Goal: Information Seeking & Learning: Learn about a topic

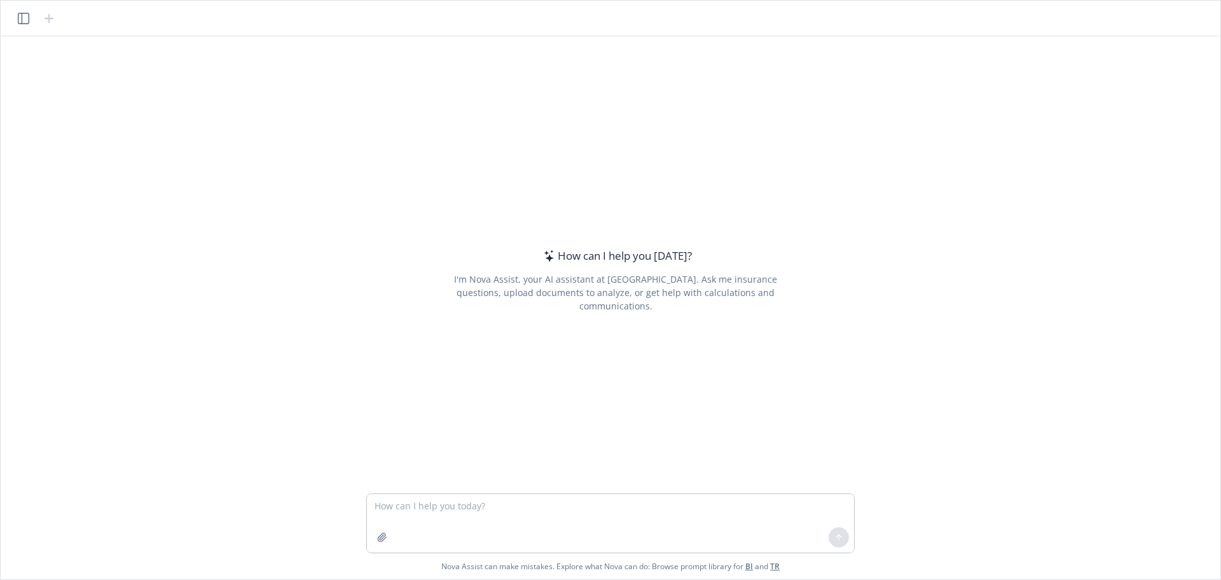
drag, startPoint x: 0, startPoint y: 0, endPoint x: 486, endPoint y: 498, distance: 695.9
click at [483, 497] on textarea at bounding box center [610, 523] width 487 height 59
type textarea "g"
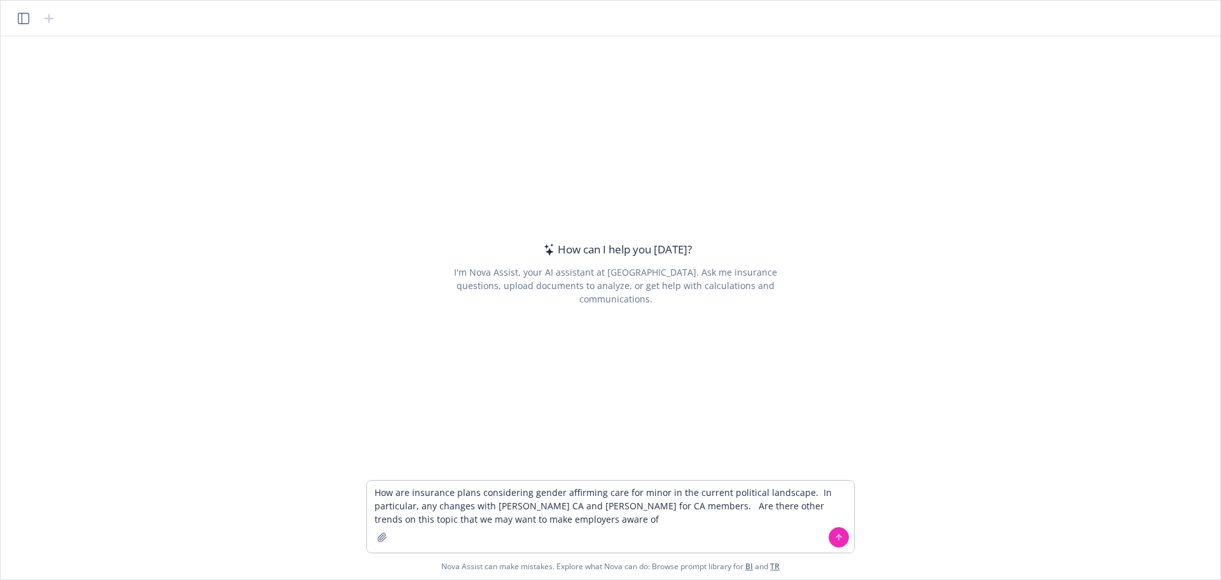
type textarea "How are insurance plans considering gender affirming care for minor in the curr…"
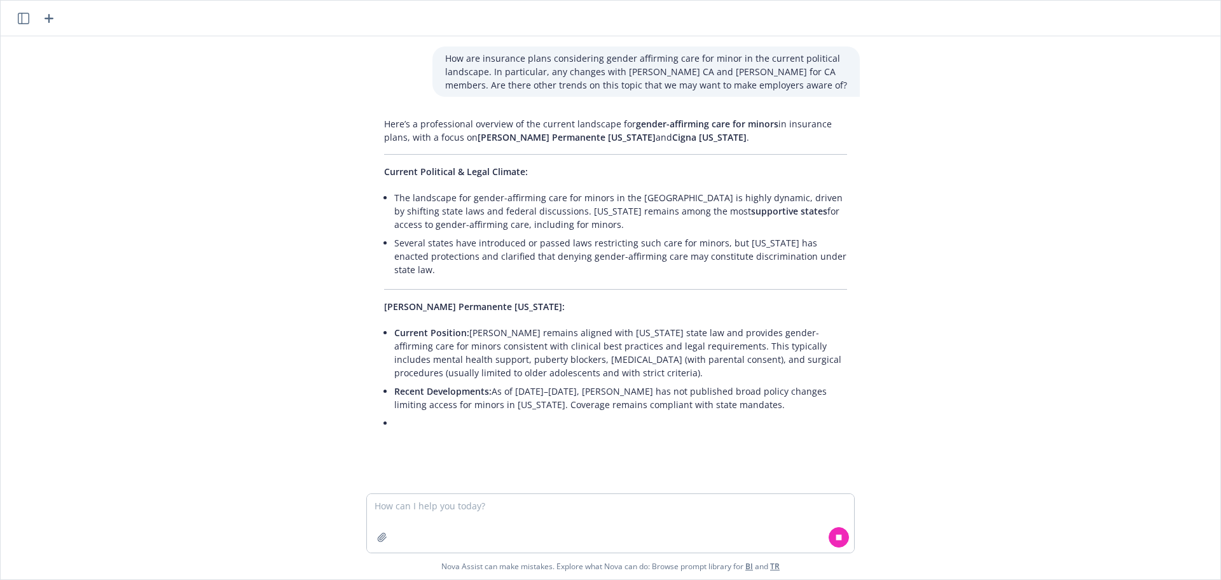
click at [699, 218] on li "The landscape for gender-affirming care for minors in the [GEOGRAPHIC_DATA] is …" at bounding box center [620, 210] width 453 height 45
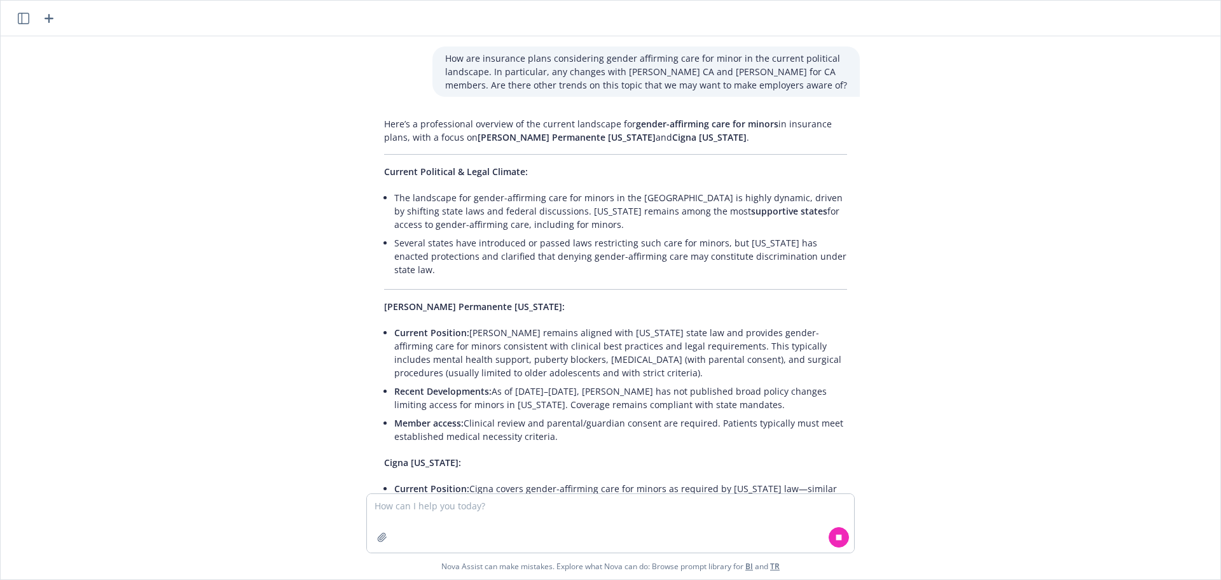
click at [743, 235] on li "Several states have introduced or passed laws restricting such care for minors,…" at bounding box center [620, 255] width 453 height 45
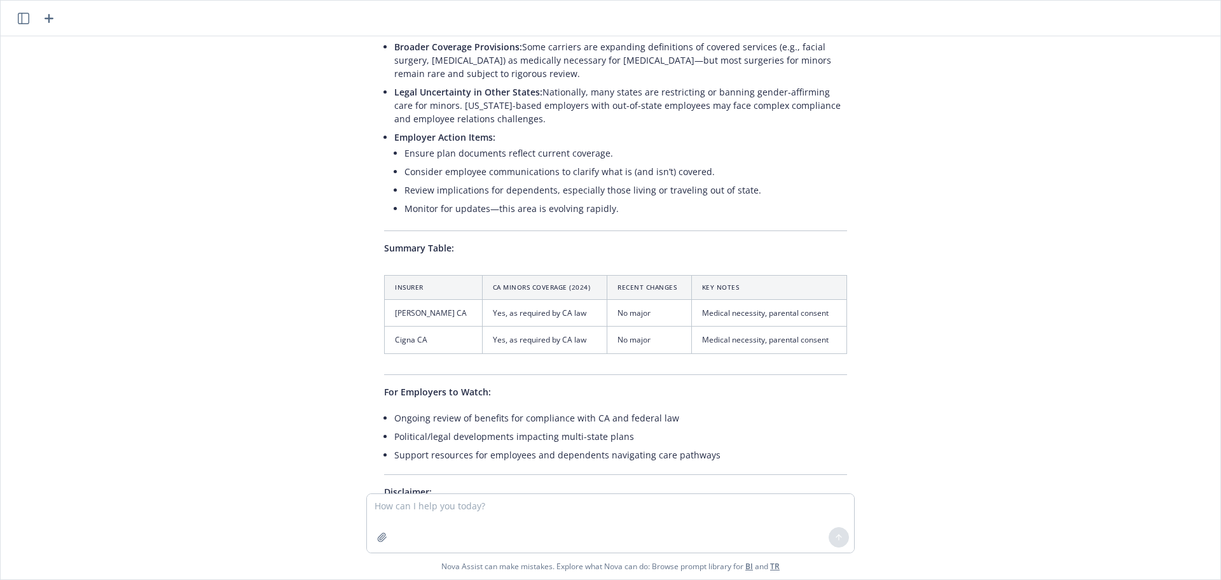
scroll to position [763, 0]
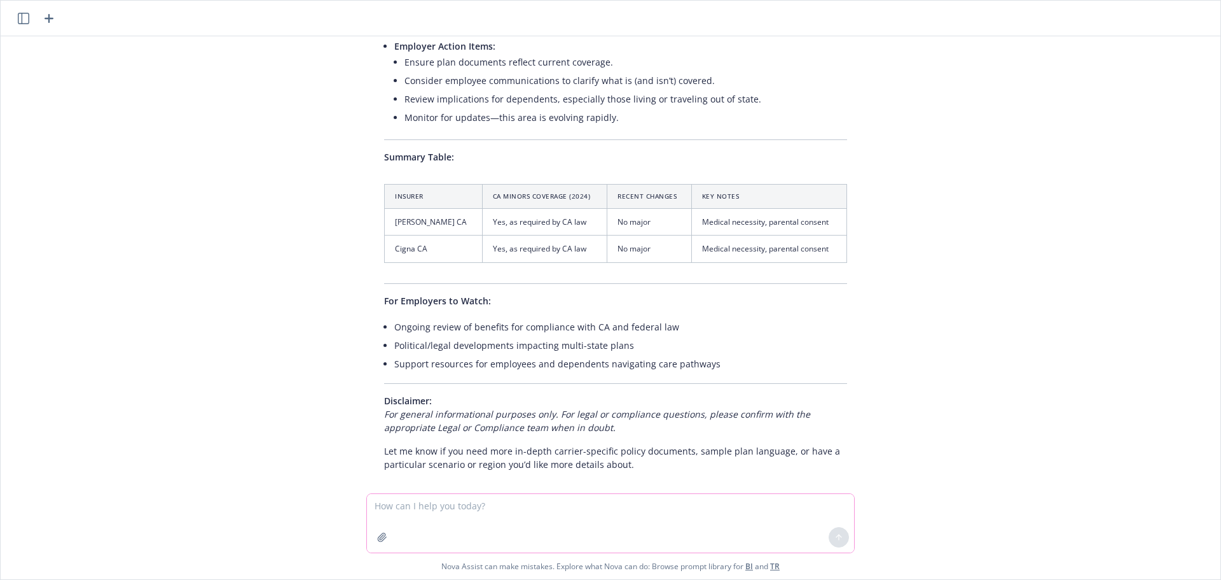
click at [594, 500] on textarea at bounding box center [610, 523] width 487 height 59
paste textarea "Lo ips dolo, sitam con adip elitseddoei tempo in utl etdolor magnaaliqu en admi…"
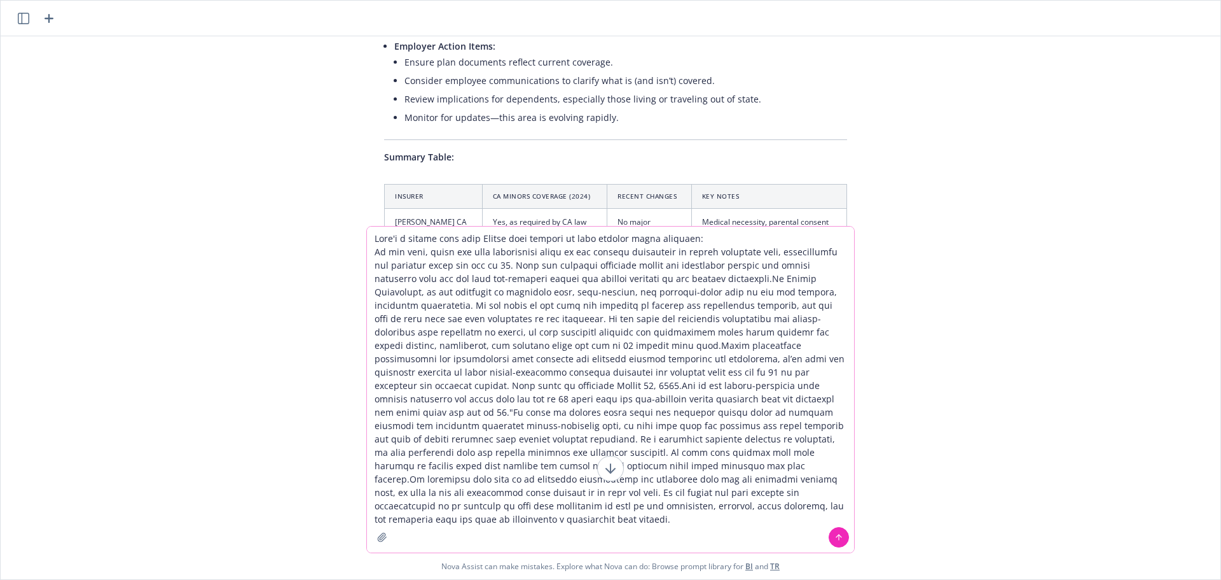
click at [707, 240] on textarea at bounding box center [610, 389] width 487 height 326
type textarea "Here's a recent post from [PERSON_NAME] that appears to have changed their posi…"
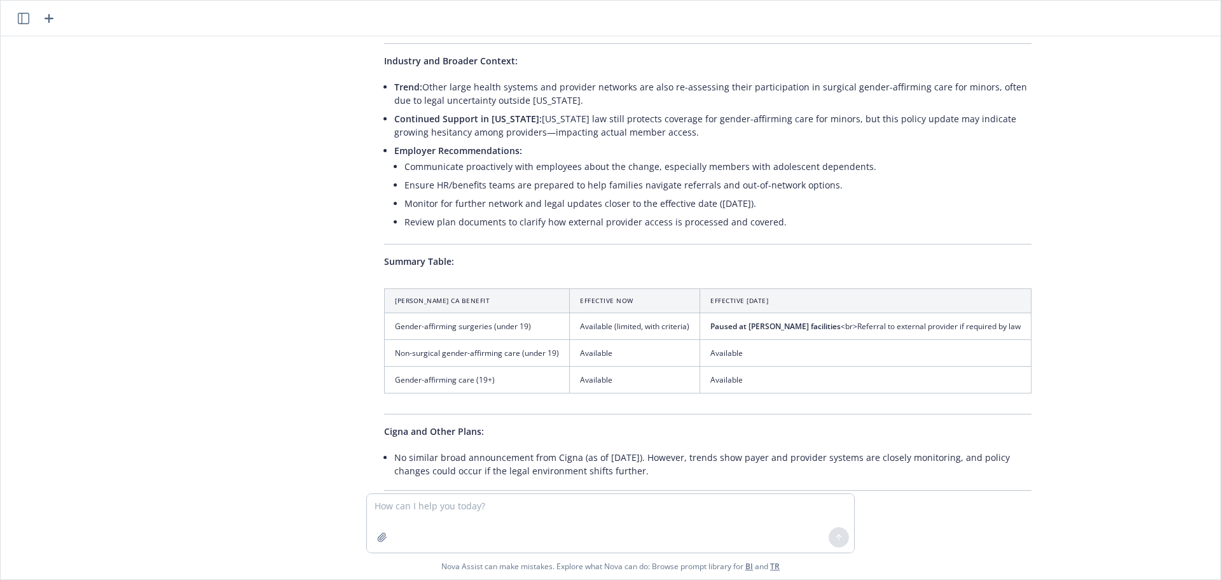
scroll to position [1971, 0]
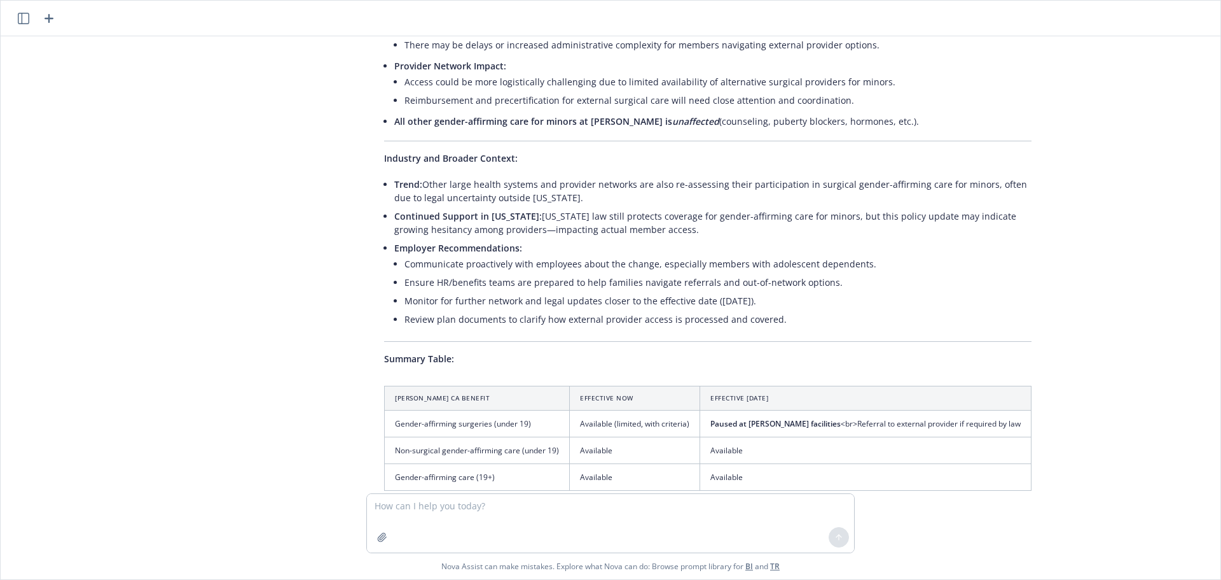
click at [390, 385] on th "[PERSON_NAME] CA Benefit" at bounding box center [477, 397] width 185 height 24
drag, startPoint x: 762, startPoint y: 409, endPoint x: 538, endPoint y: 400, distance: 224.1
click at [538, 410] on td "Gender-affirming surgeries (under 19)" at bounding box center [477, 423] width 185 height 27
click at [387, 355] on div "Thank you for sharing this recent communication from [PERSON_NAME] Permanente r…" at bounding box center [708, 168] width 673 height 1025
click at [524, 356] on div "Thank you for sharing this recent communication from [PERSON_NAME] Permanente r…" at bounding box center [708, 168] width 673 height 1025
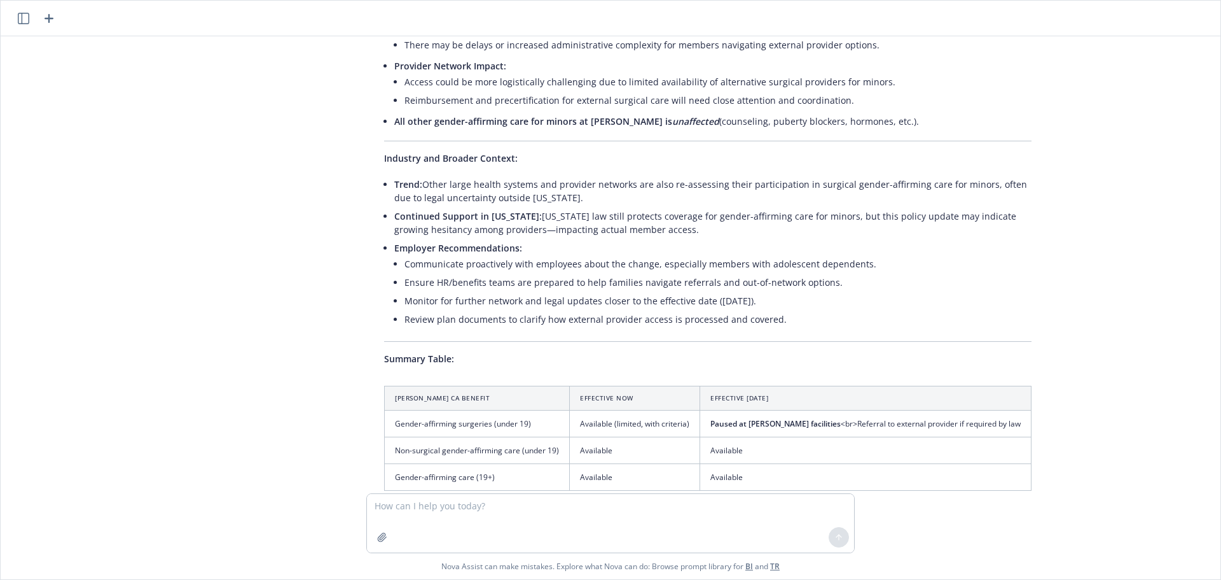
click at [518, 385] on th "[PERSON_NAME] CA Benefit" at bounding box center [477, 397] width 185 height 24
drag, startPoint x: 637, startPoint y: 382, endPoint x: 533, endPoint y: 402, distance: 105.5
click at [533, 410] on td "Gender-affirming surgeries (under 19)" at bounding box center [477, 423] width 185 height 27
click at [405, 355] on div "Thank you for sharing this recent communication from [PERSON_NAME] Permanente r…" at bounding box center [708, 168] width 673 height 1025
drag, startPoint x: 405, startPoint y: 355, endPoint x: 845, endPoint y: 370, distance: 440.5
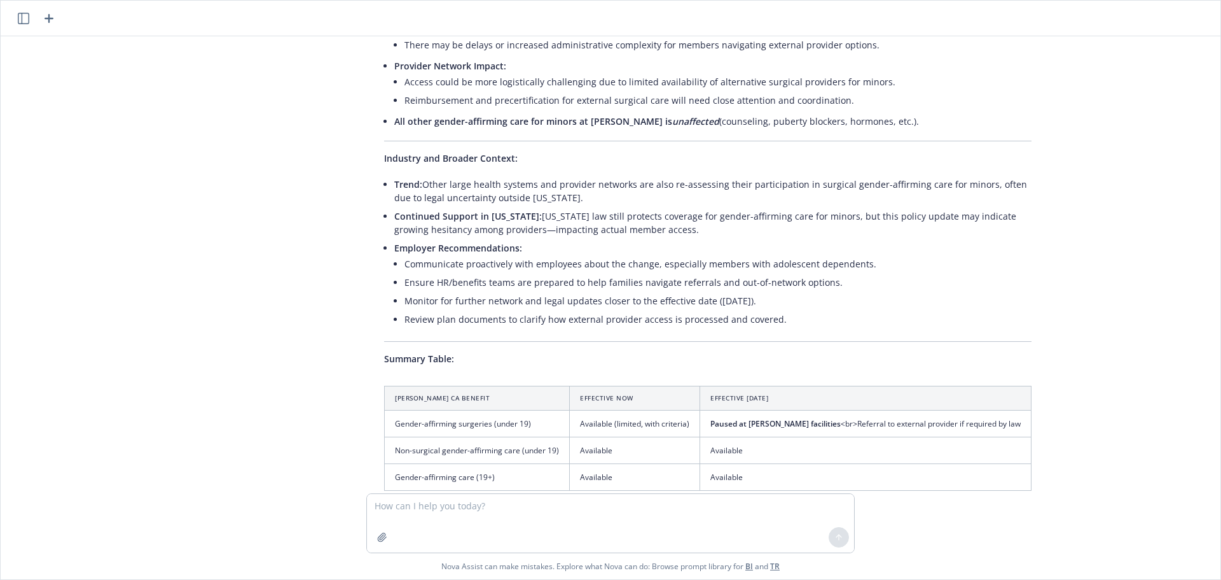
click at [845, 385] on th "Effective [DATE]" at bounding box center [865, 397] width 331 height 24
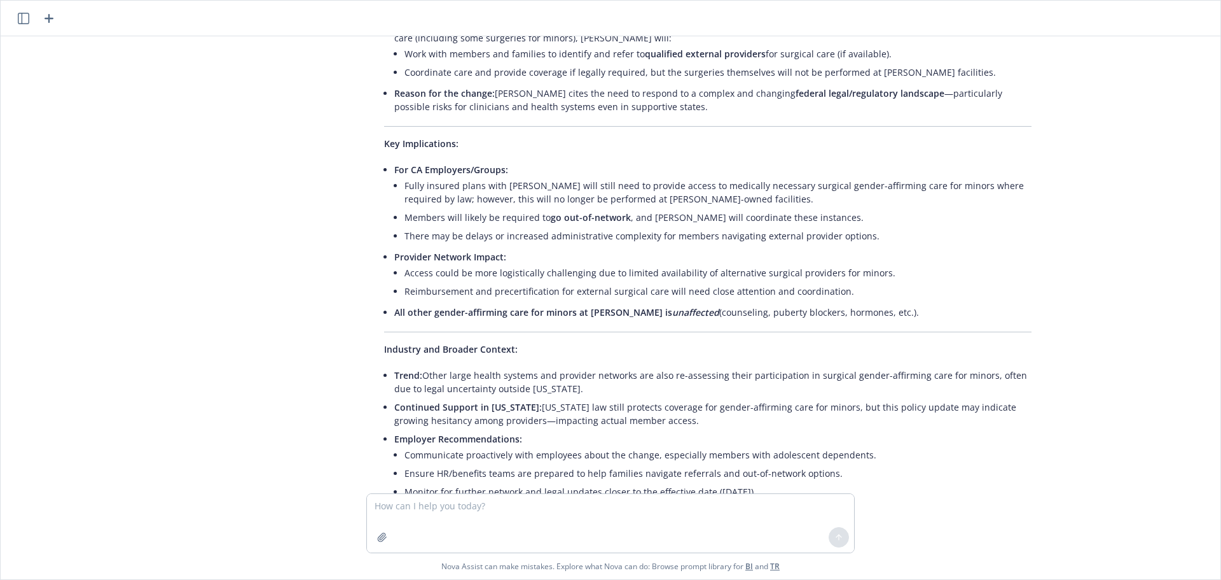
scroll to position [1716, 0]
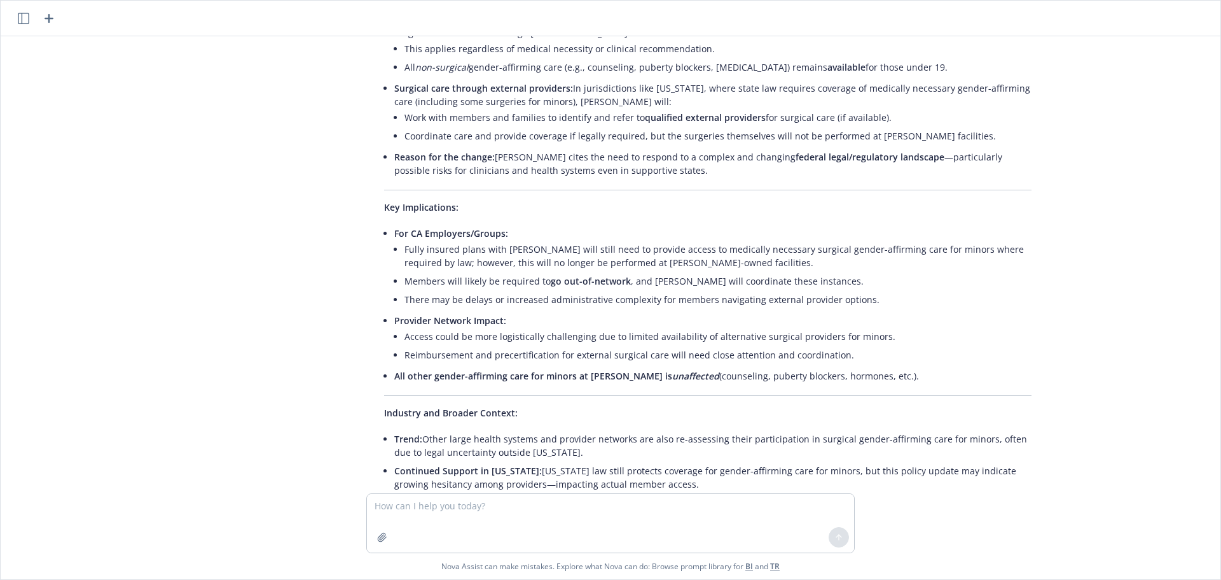
drag, startPoint x: 904, startPoint y: 351, endPoint x: 333, endPoint y: 351, distance: 571.3
click at [333, 351] on div "How are insurance plans considering gender affirming care for minor in the curr…" at bounding box center [611, 264] width 1210 height 457
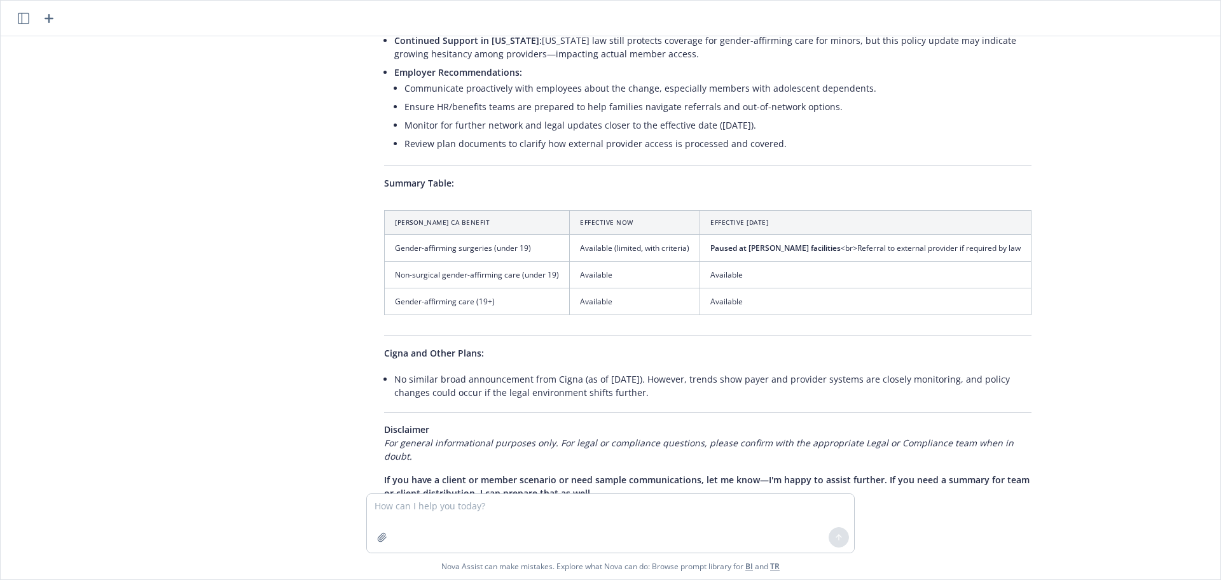
scroll to position [2162, 0]
